Goal: Task Accomplishment & Management: Complete application form

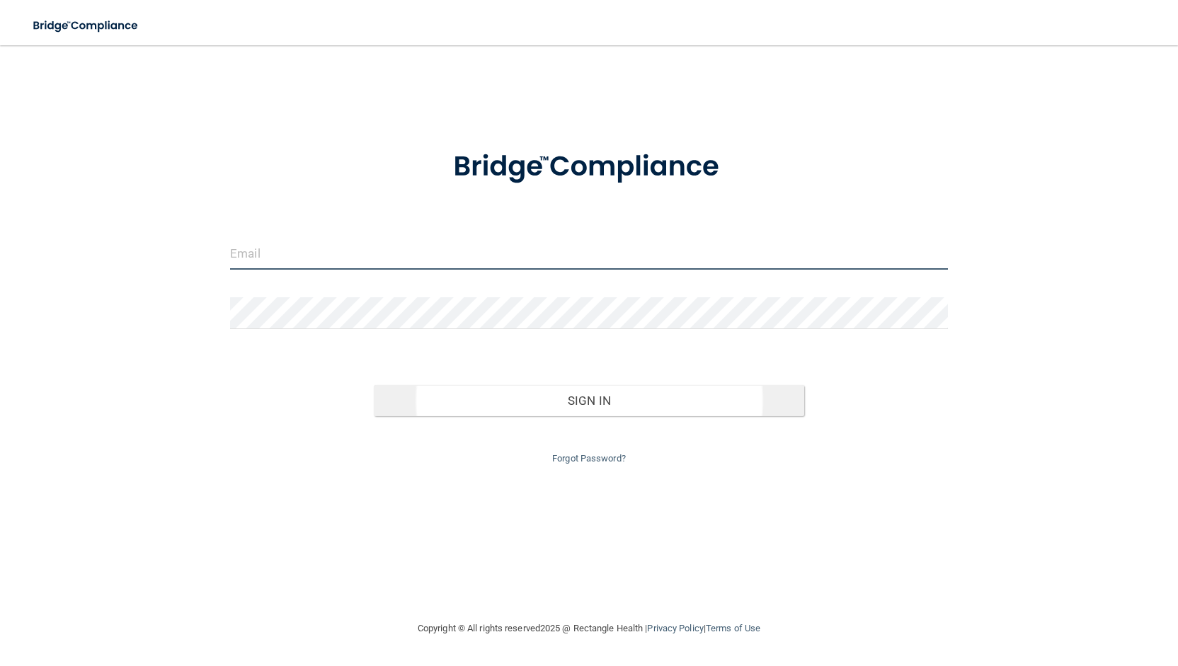
type input "[PERSON_NAME][EMAIL_ADDRESS][DOMAIN_NAME]"
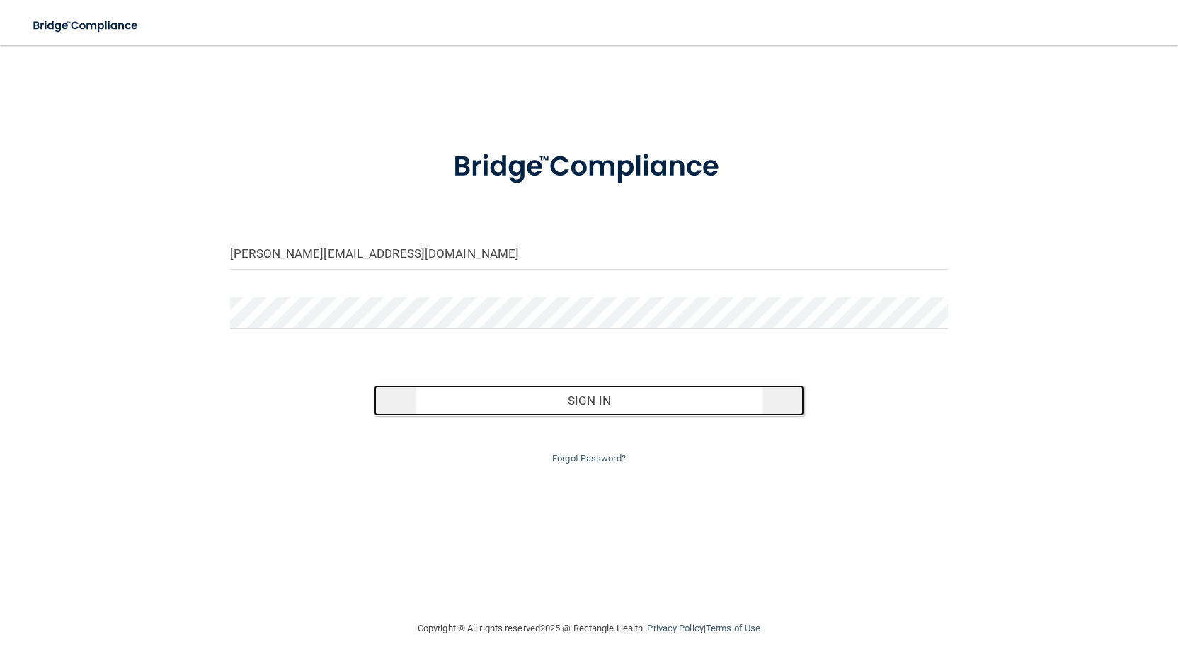
click at [583, 396] on button "Sign In" at bounding box center [589, 400] width 430 height 31
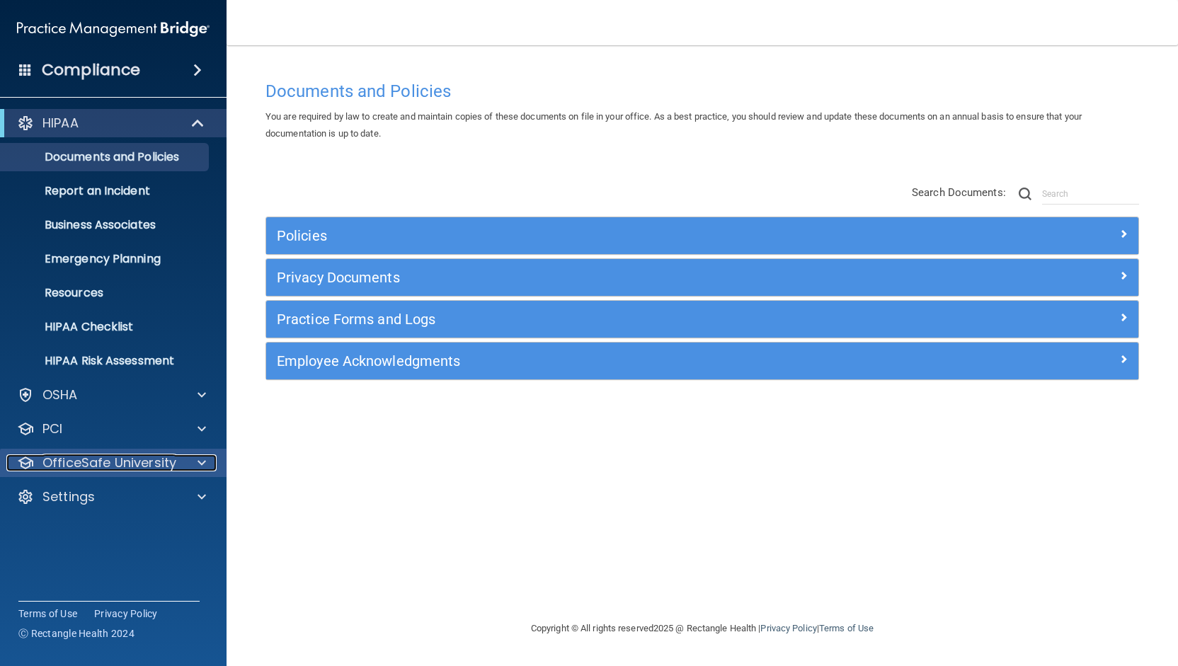
click at [79, 464] on p "OfficeSafe University" at bounding box center [109, 462] width 134 height 17
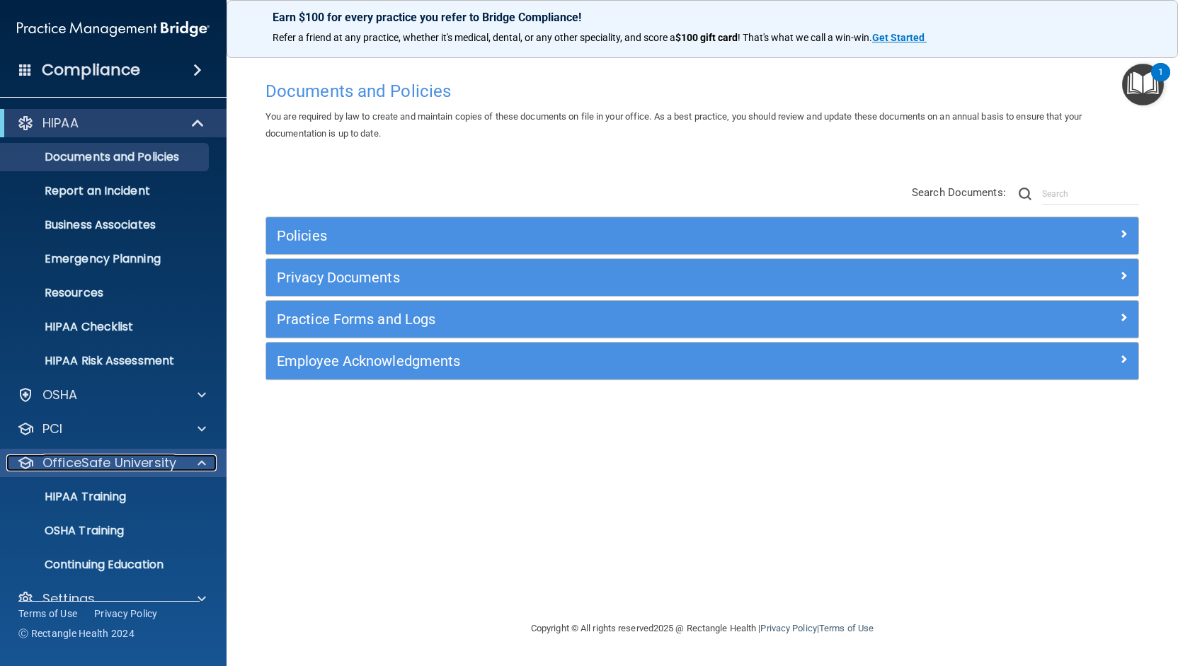
scroll to position [23, 0]
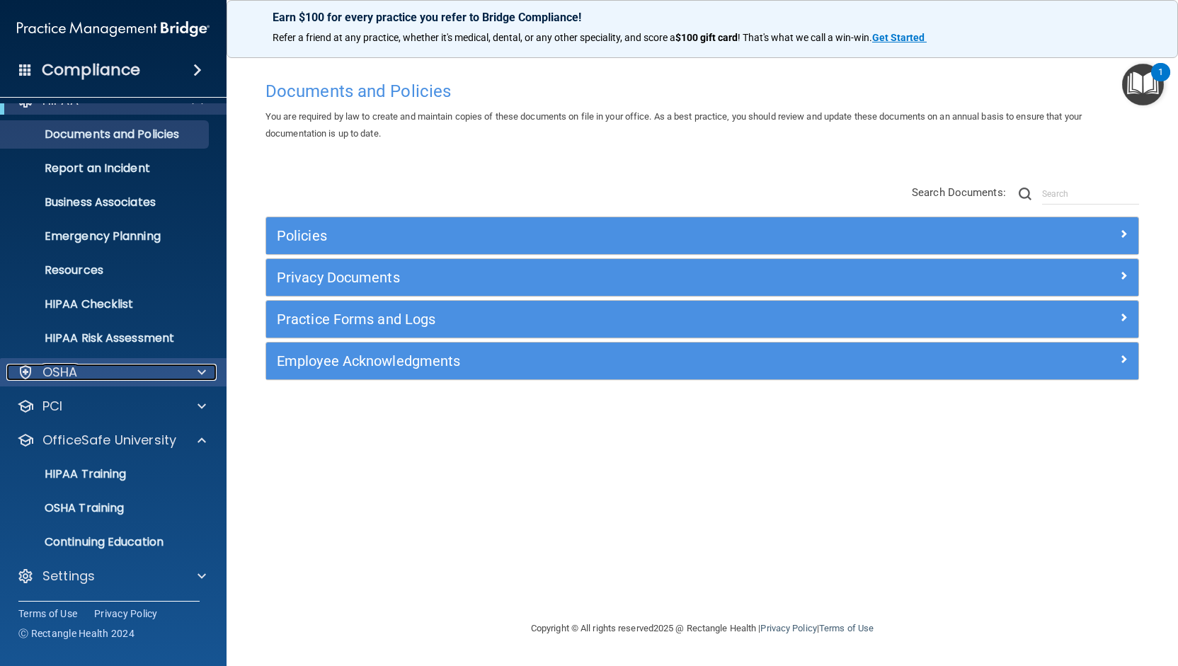
click at [50, 376] on p "OSHA" at bounding box center [59, 372] width 35 height 17
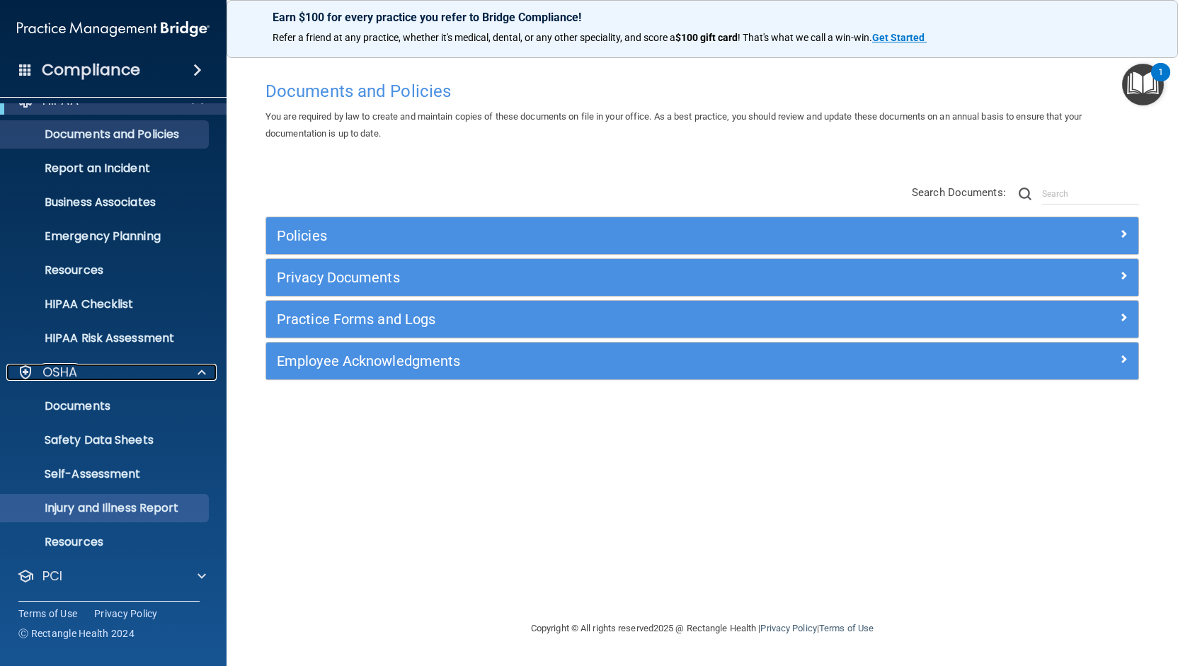
scroll to position [192, 0]
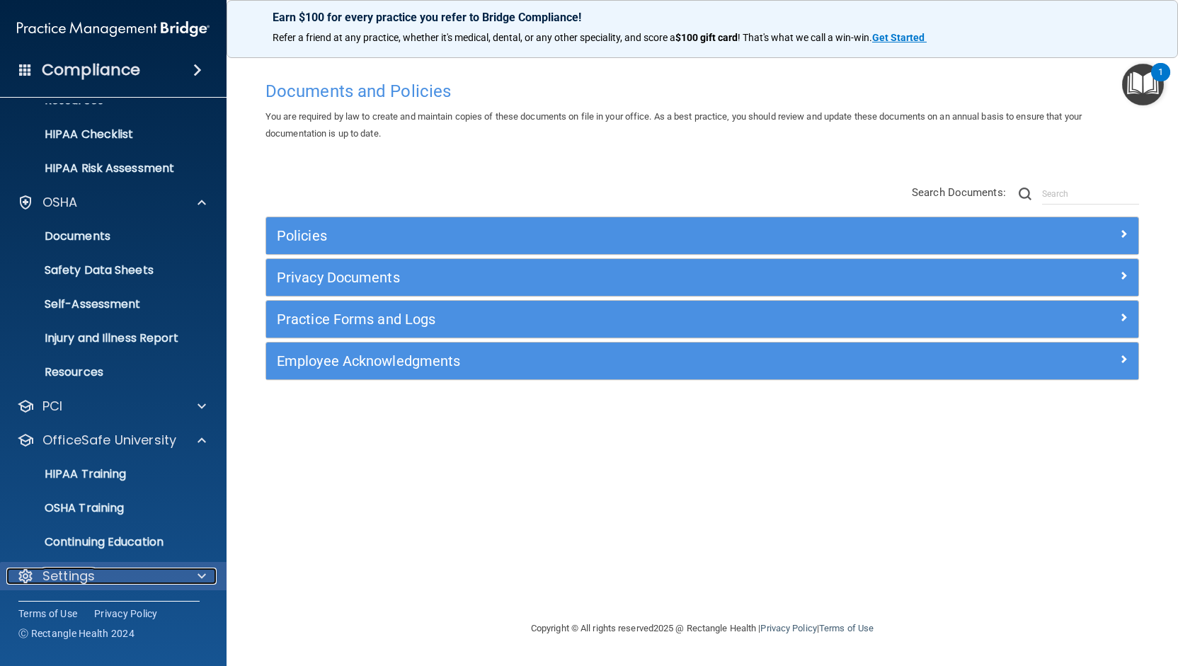
click at [78, 570] on p "Settings" at bounding box center [68, 576] width 52 height 17
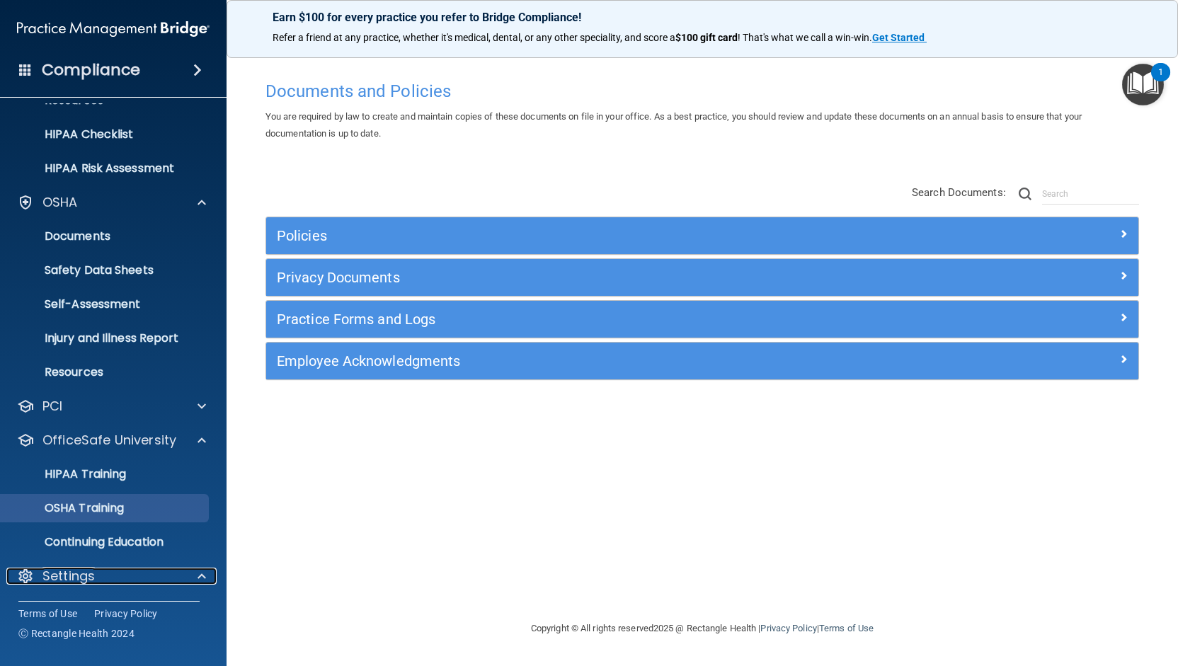
scroll to position [328, 0]
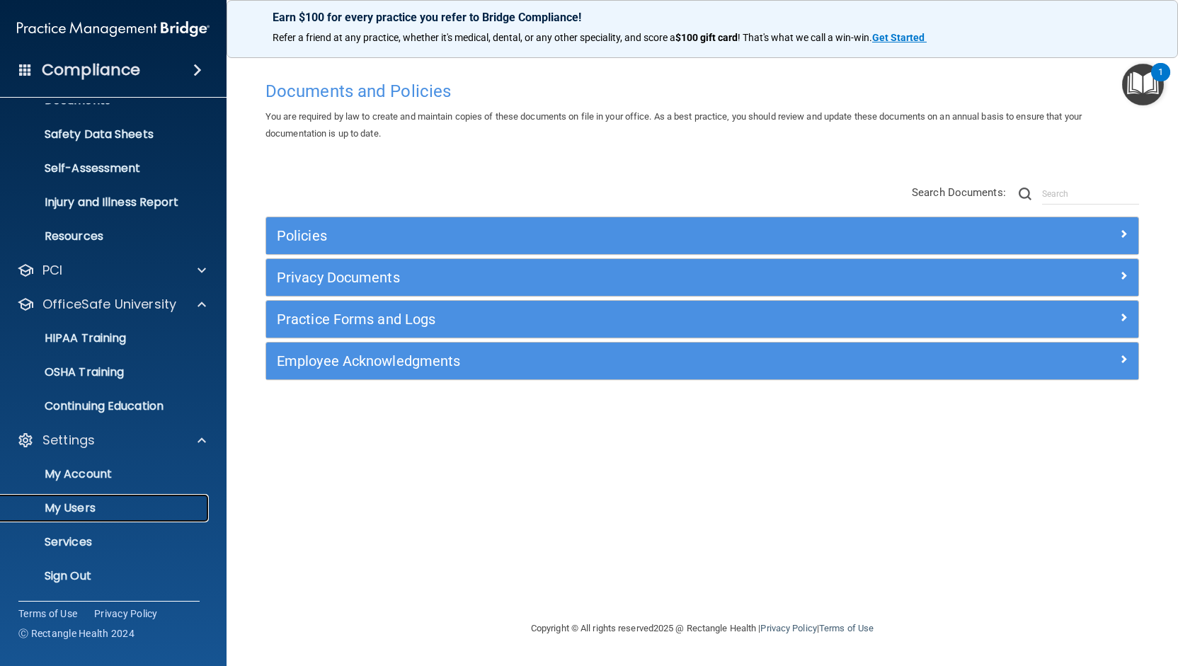
click at [87, 507] on p "My Users" at bounding box center [105, 508] width 193 height 14
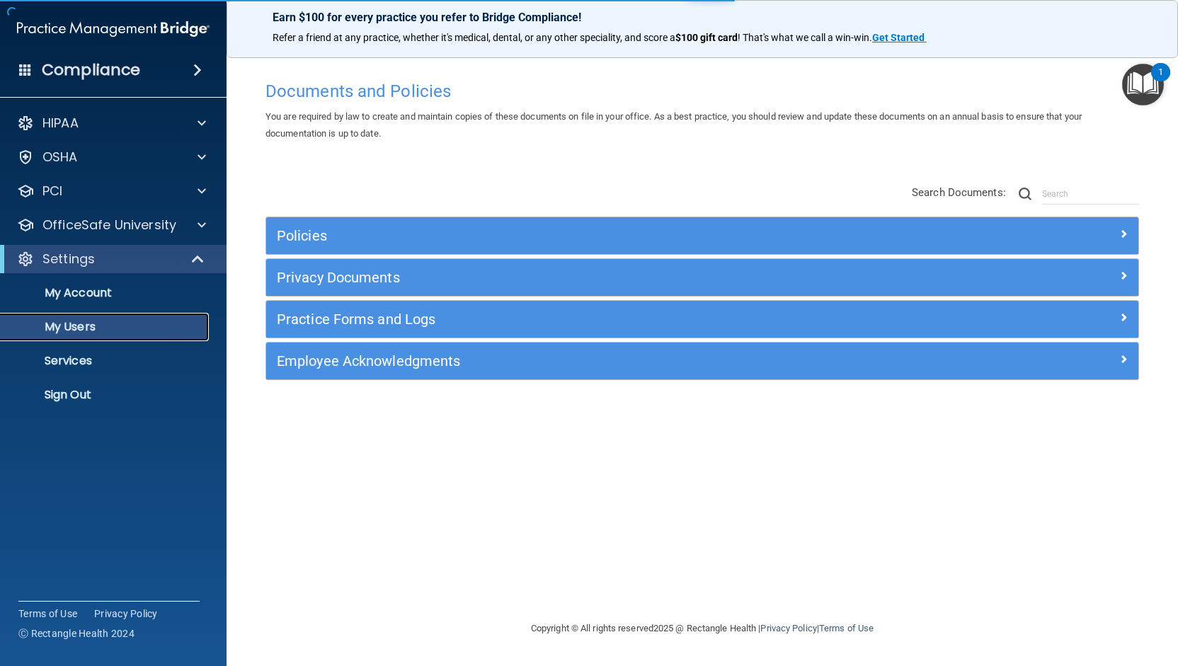
select select "20"
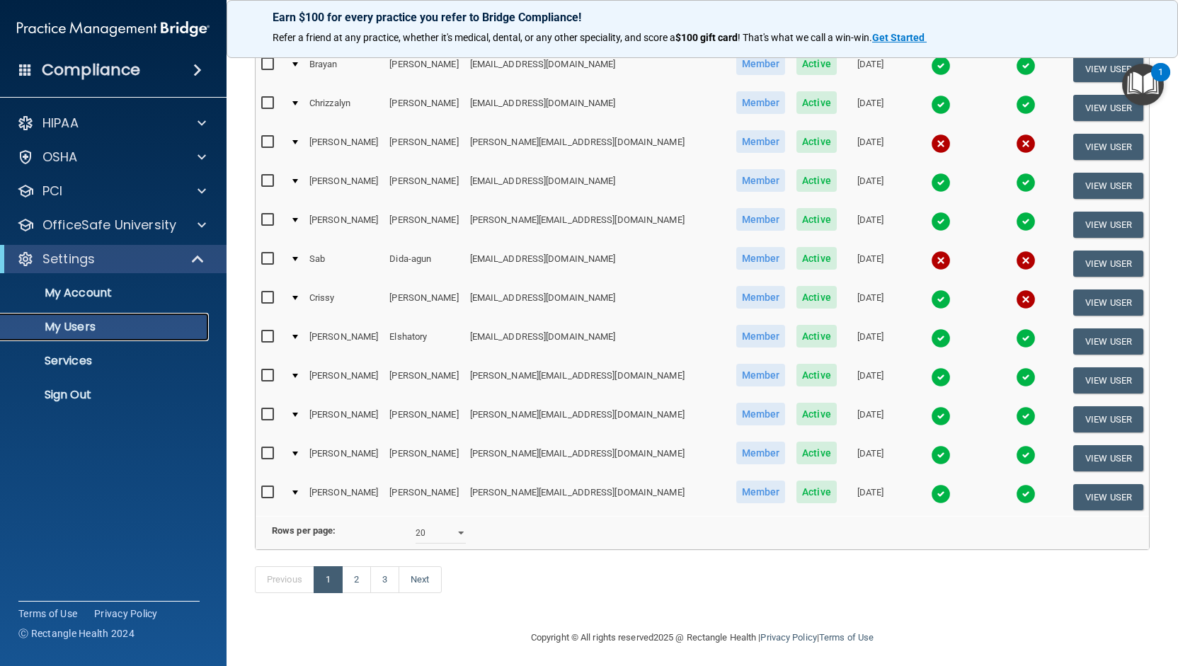
scroll to position [499, 0]
click at [358, 567] on link "2" at bounding box center [356, 578] width 29 height 27
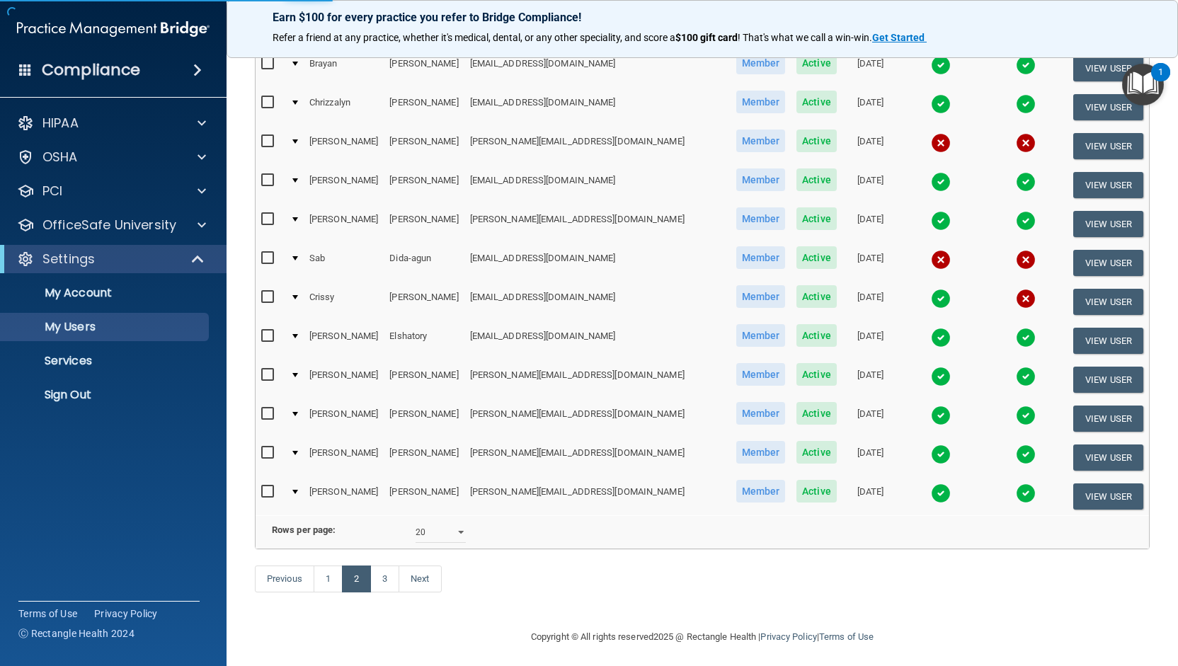
select select "20"
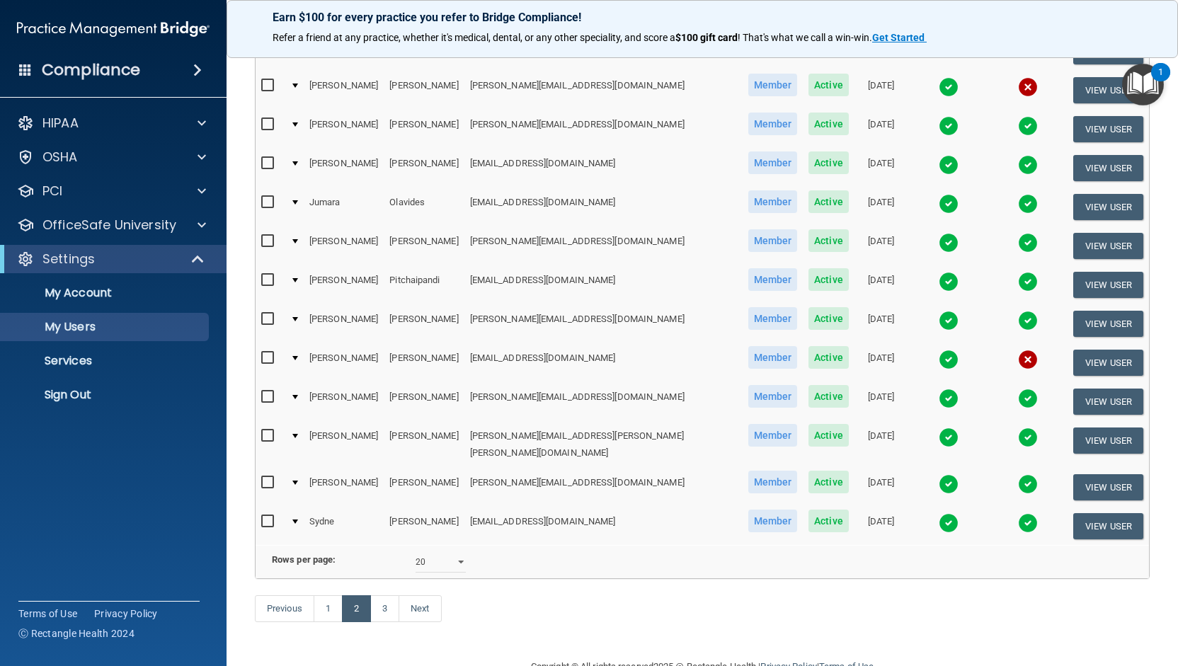
scroll to position [478, 0]
click at [391, 594] on link "3" at bounding box center [384, 607] width 29 height 27
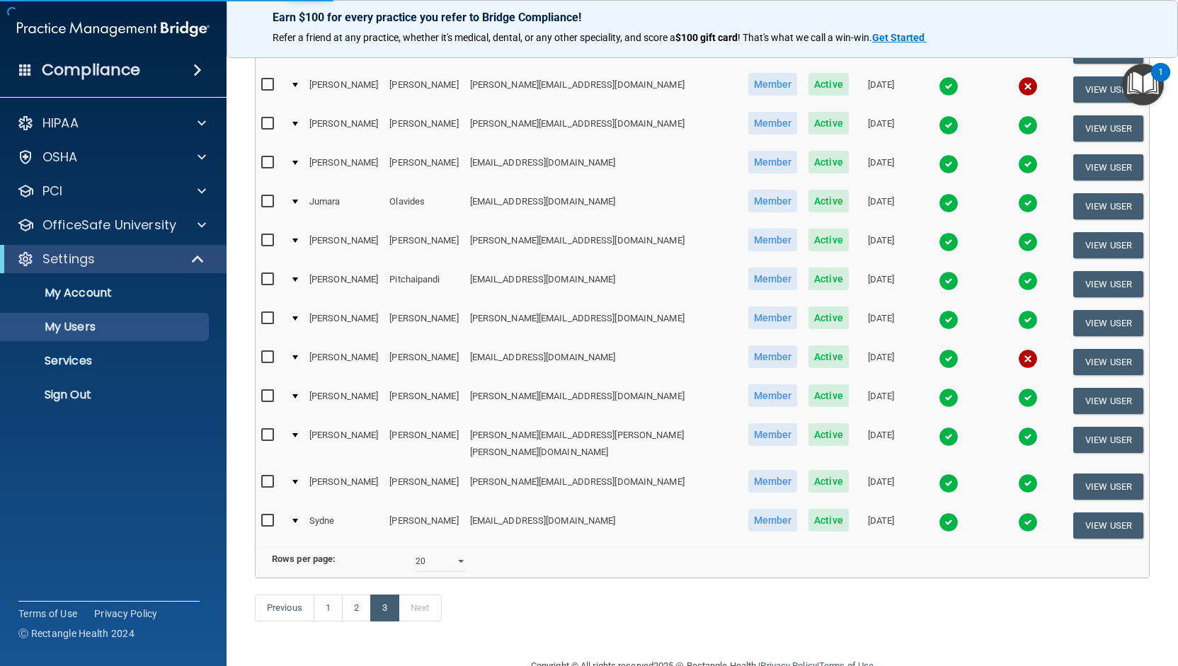
select select "20"
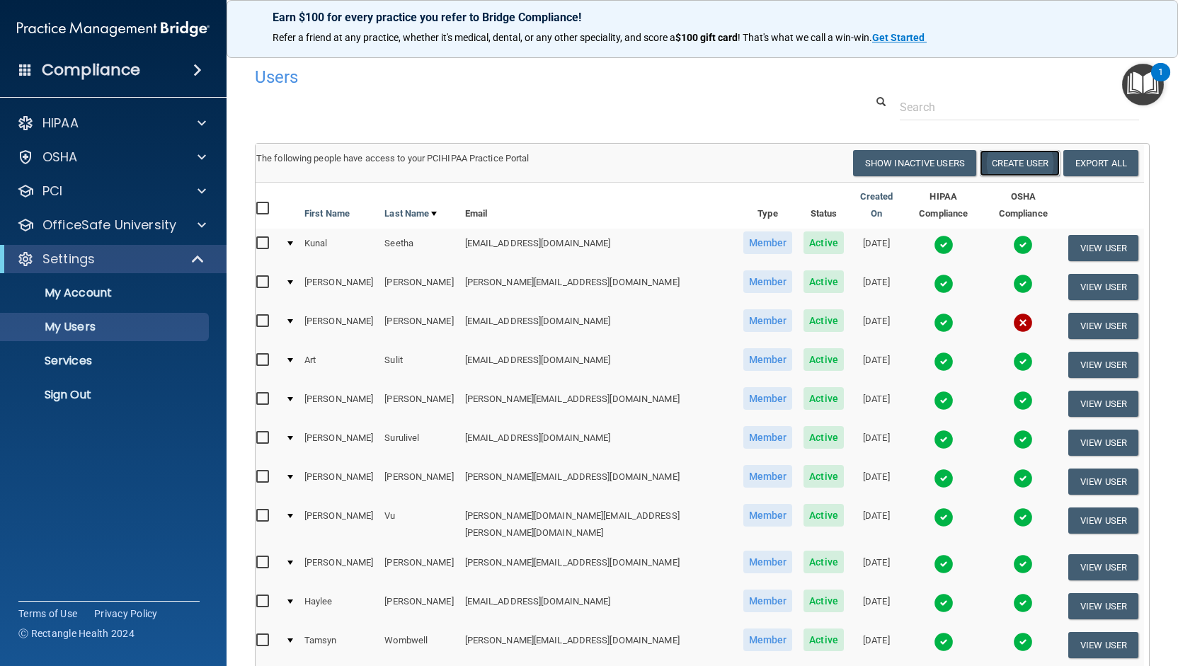
click at [991, 166] on button "Create User" at bounding box center [1019, 163] width 80 height 26
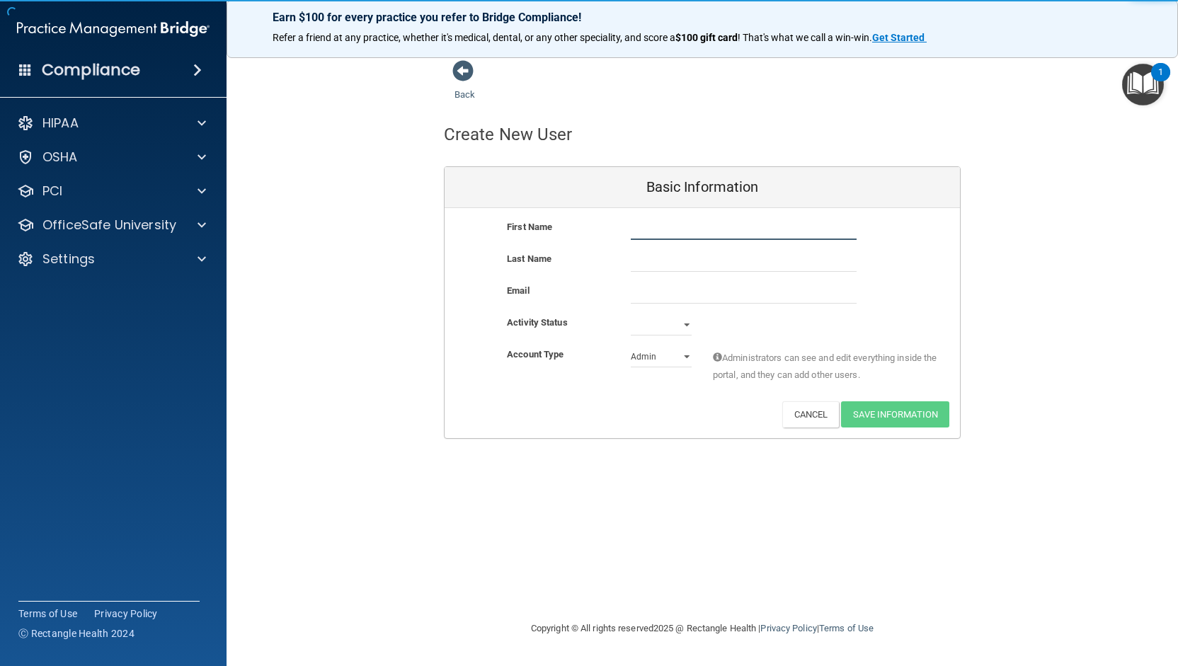
click at [652, 221] on input "text" at bounding box center [744, 229] width 226 height 21
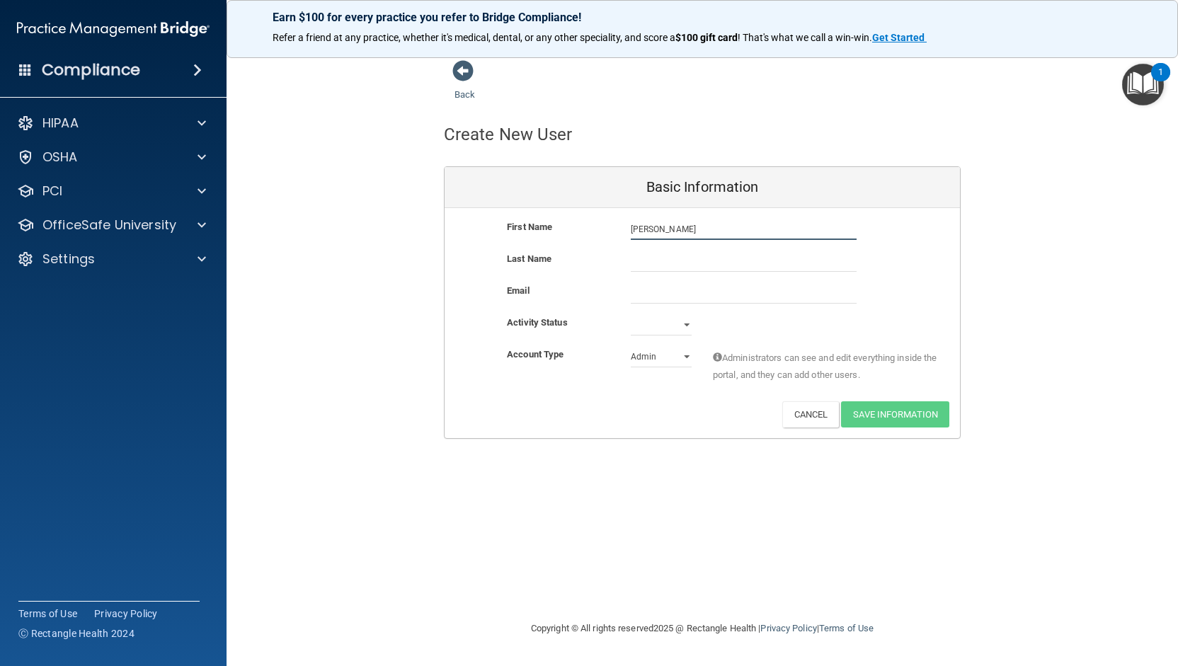
type input "[PERSON_NAME]"
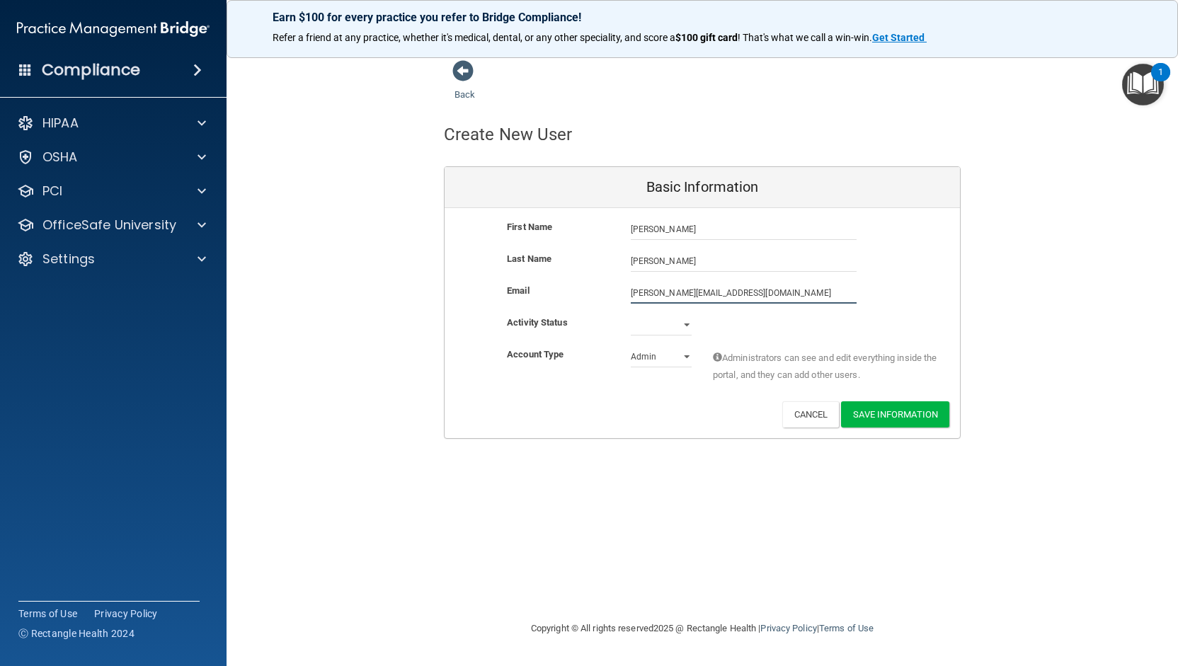
type input "[PERSON_NAME][EMAIL_ADDRESS][DOMAIN_NAME]"
click at [652, 326] on select "Active Inactive" at bounding box center [661, 324] width 61 height 21
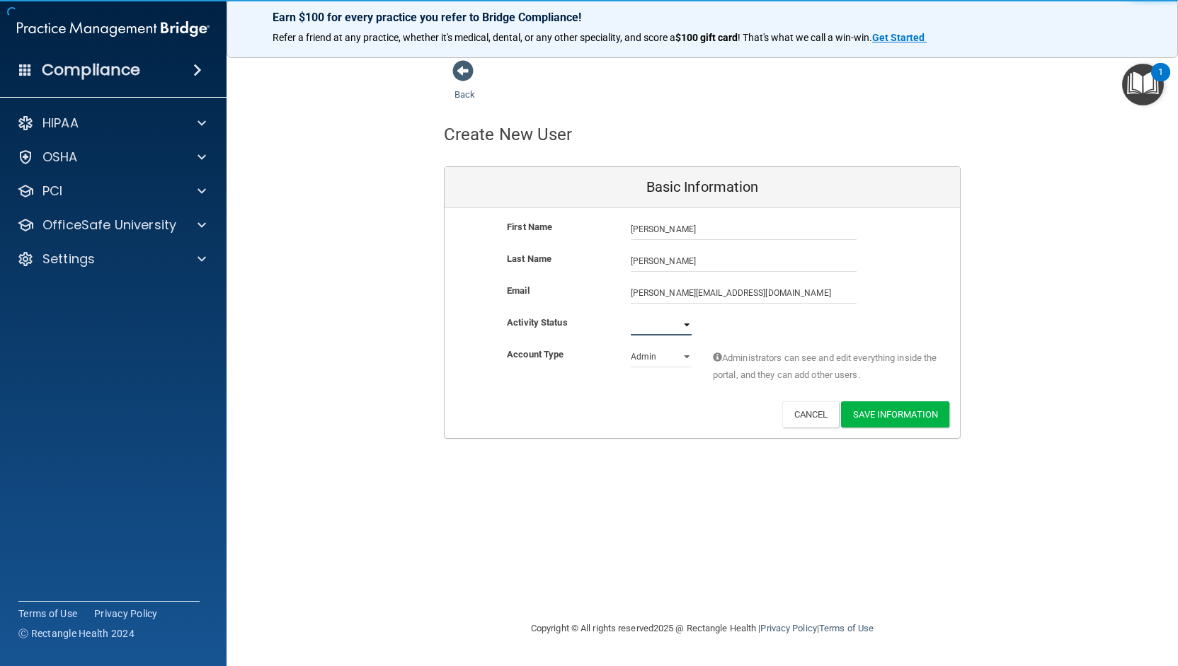
select select "active"
click at [631, 314] on select "Active Inactive" at bounding box center [661, 324] width 61 height 21
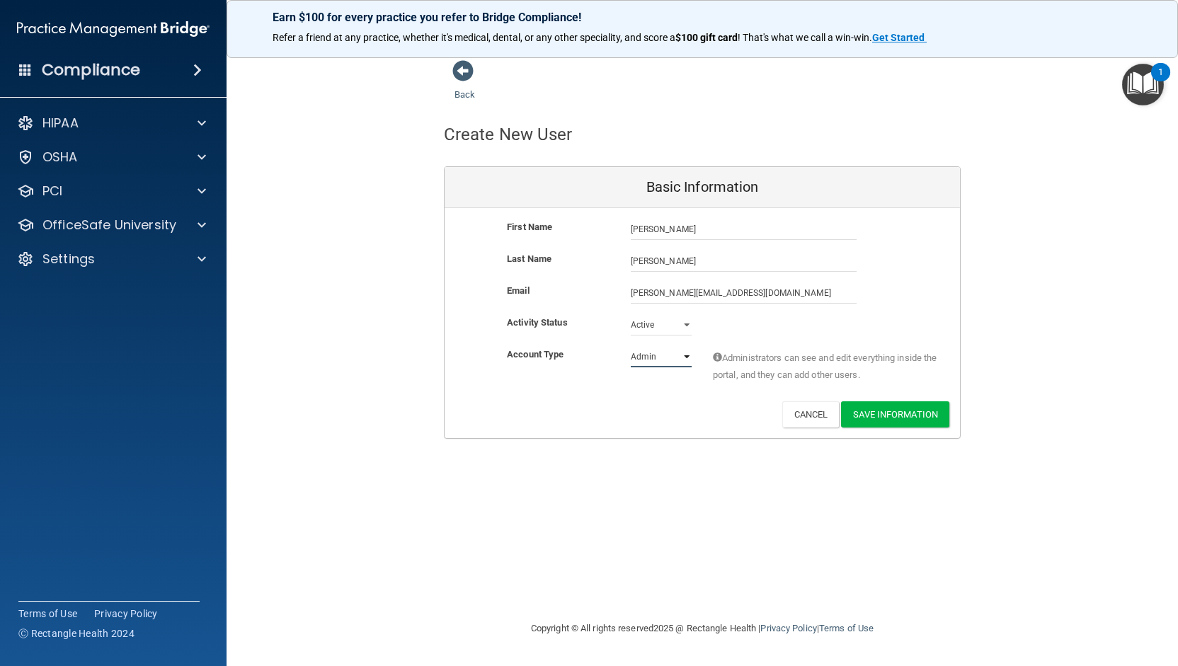
click at [652, 354] on select "Admin Member" at bounding box center [661, 356] width 61 height 21
select select "practice_member"
click at [631, 346] on select "Admin Member" at bounding box center [661, 356] width 61 height 21
click at [909, 410] on button "Save Information" at bounding box center [895, 414] width 108 height 26
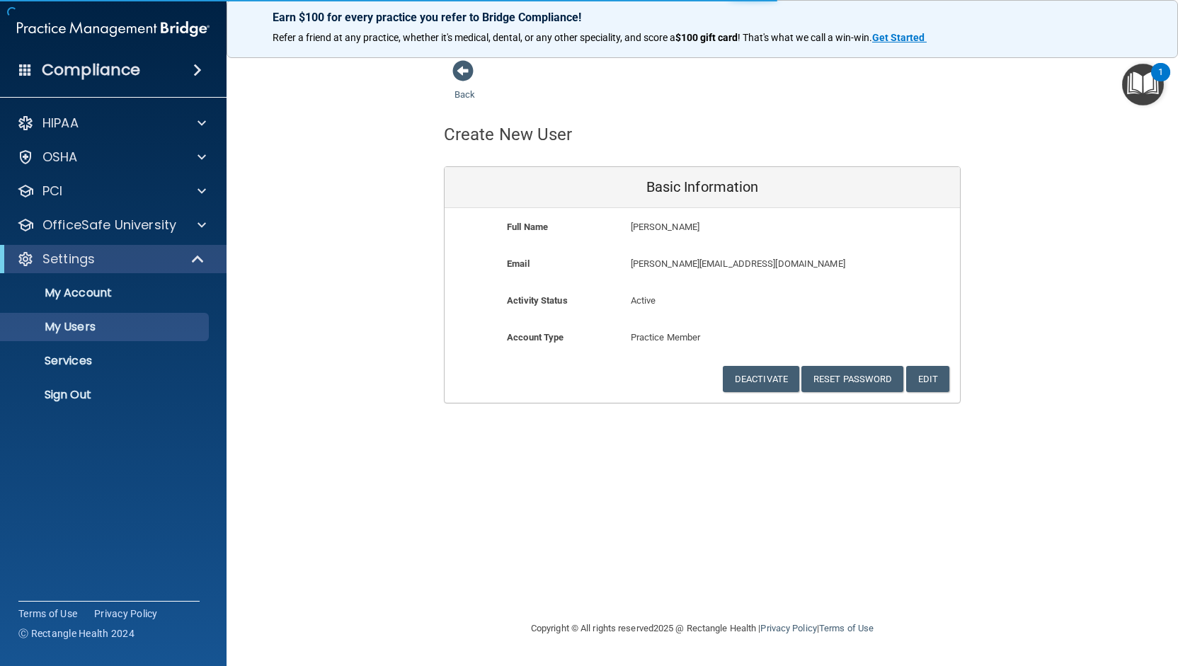
select select "20"
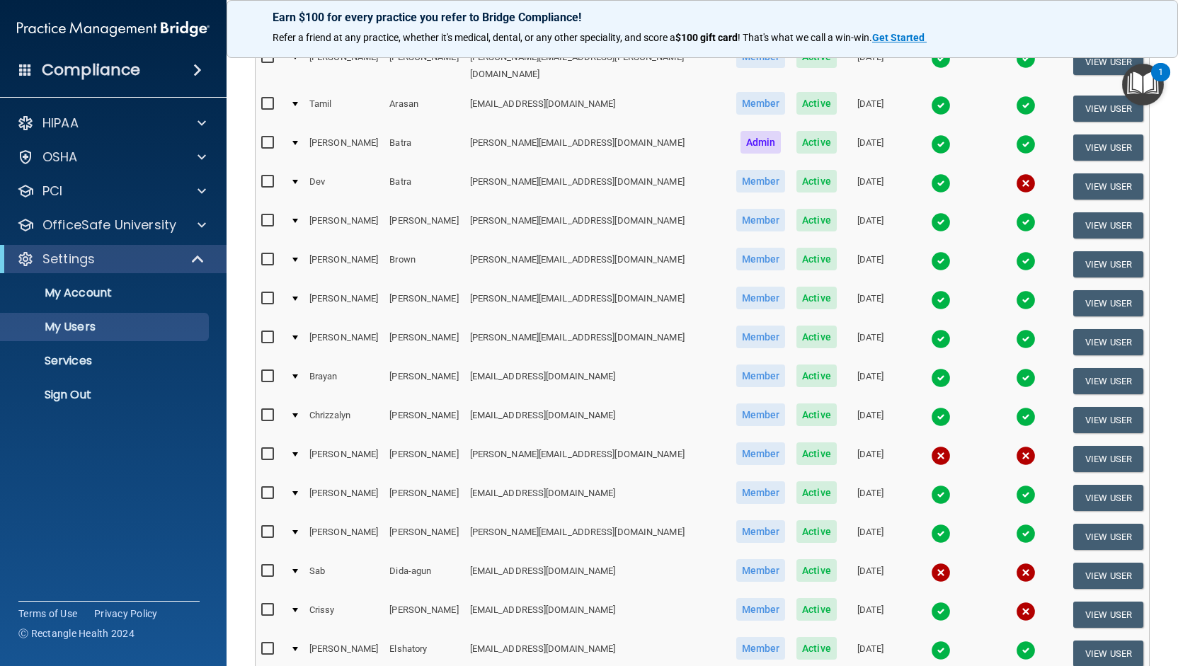
scroll to position [242, 0]
